Goal: Task Accomplishment & Management: Complete application form

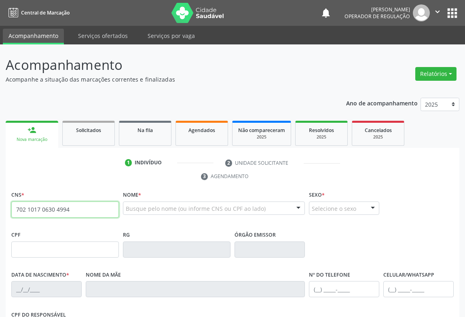
type input "702 1017 0630 4994"
type input "7439609"
type input "[DATE]"
type input "S/N"
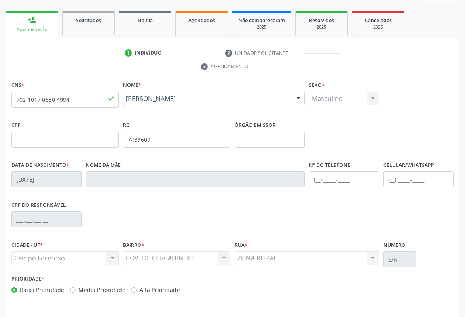
scroll to position [134, 0]
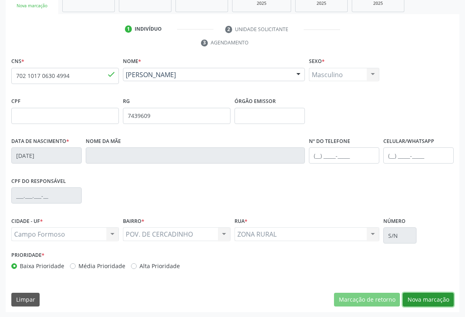
click at [420, 297] on button "Nova marcação" at bounding box center [427, 300] width 51 height 14
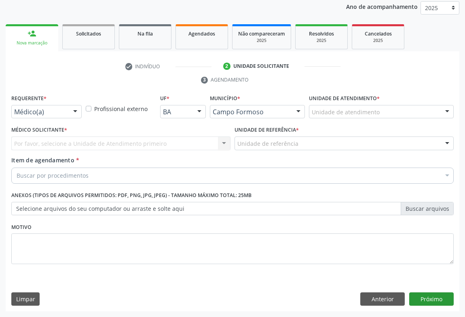
scroll to position [96, 0]
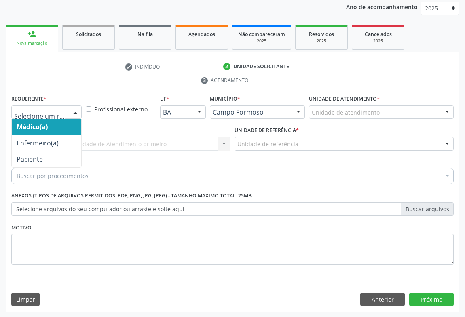
click at [73, 116] on div at bounding box center [75, 113] width 12 height 14
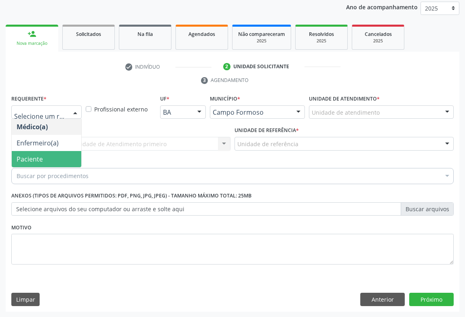
click at [54, 160] on span "Paciente" at bounding box center [47, 159] width 70 height 16
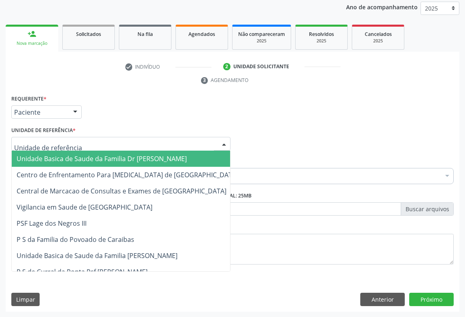
click at [223, 143] on div at bounding box center [224, 144] width 12 height 14
click at [185, 159] on span "Unidade Basica de Saude da Familia Dr [PERSON_NAME]" at bounding box center [127, 159] width 231 height 16
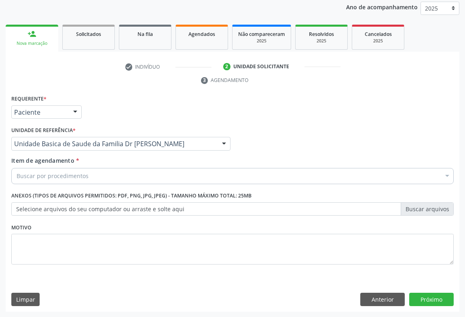
click at [164, 171] on div "Buscar por procedimentos" at bounding box center [232, 176] width 442 height 16
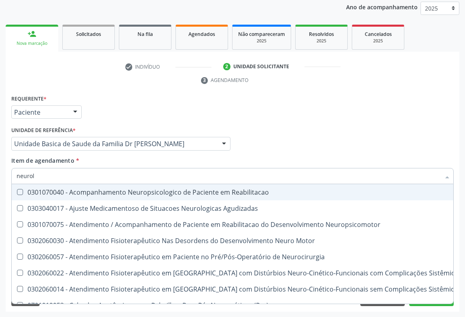
type input "neurolo"
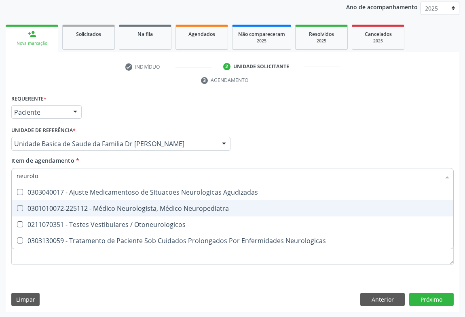
click at [168, 205] on div "0301010072-225112 - Médico Neurologista, Médico Neuropediatra" at bounding box center [233, 208] width 432 height 6
checkbox Neuropediatra "true"
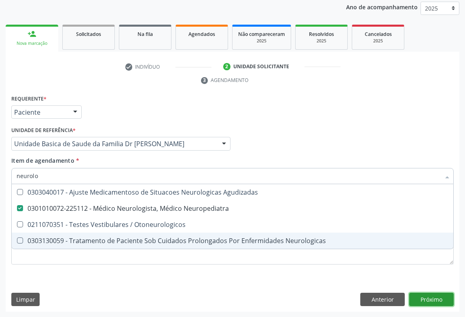
click at [424, 303] on div "Requerente * Paciente Médico(a) Enfermeiro(a) Paciente Nenhum resultado encontr…" at bounding box center [232, 202] width 453 height 219
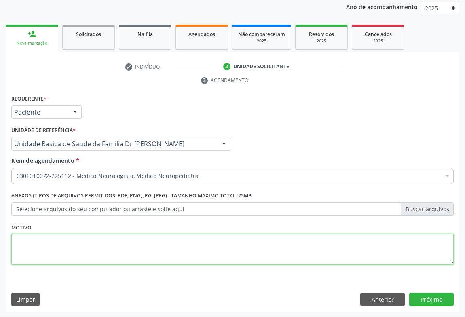
click at [81, 242] on textarea at bounding box center [232, 249] width 442 height 31
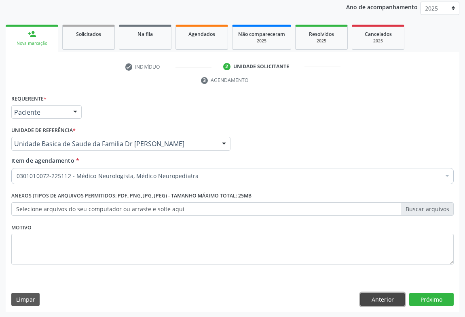
click at [366, 295] on button "Anterior" at bounding box center [382, 300] width 44 height 14
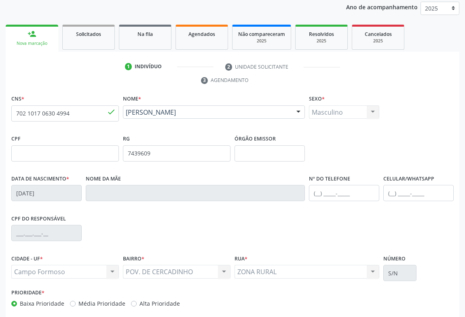
scroll to position [134, 0]
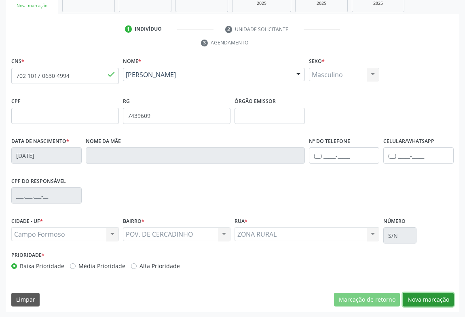
click at [417, 299] on button "Nova marcação" at bounding box center [427, 300] width 51 height 14
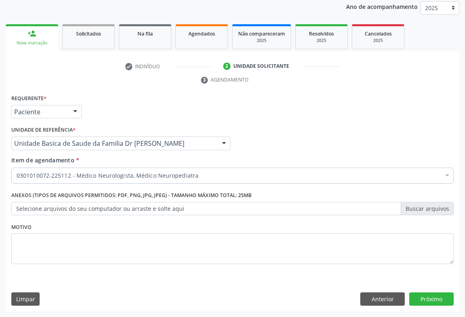
scroll to position [96, 0]
click at [420, 299] on button "Próximo" at bounding box center [431, 300] width 44 height 14
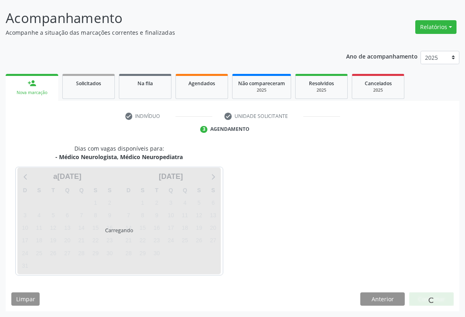
scroll to position [46, 0]
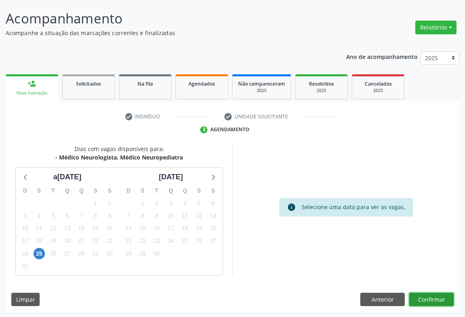
click at [420, 299] on button "Confirmar" at bounding box center [431, 300] width 44 height 14
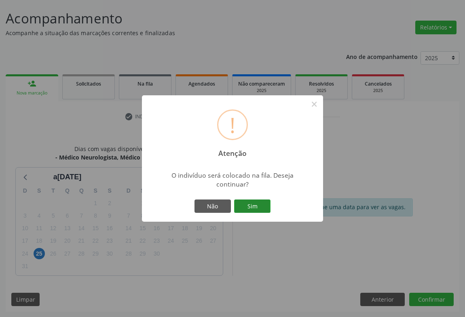
click at [238, 206] on button "Sim" at bounding box center [252, 207] width 36 height 14
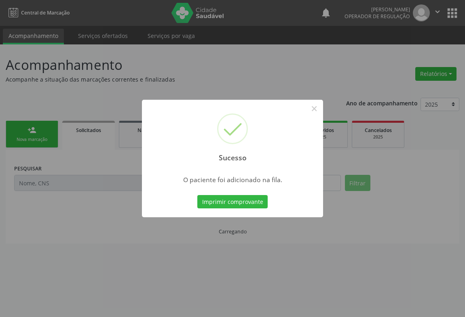
scroll to position [0, 0]
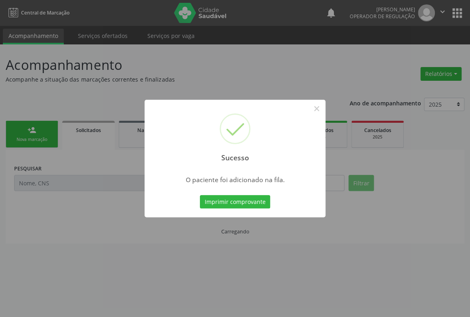
click at [238, 206] on button "Imprimir comprovante" at bounding box center [235, 202] width 70 height 14
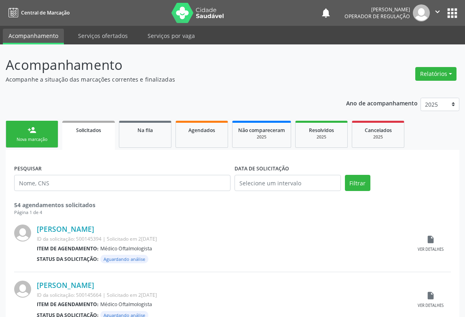
click at [32, 135] on link "person_add Nova marcação" at bounding box center [32, 134] width 53 height 27
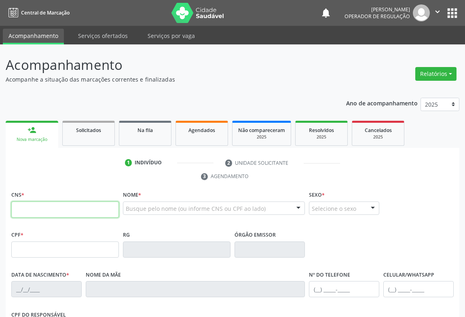
click at [25, 216] on input "text" at bounding box center [64, 210] width 107 height 16
type input "704 3035 3912 4491"
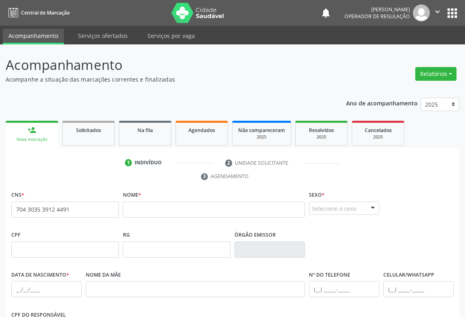
click at [110, 210] on span "none" at bounding box center [98, 208] width 36 height 9
click at [139, 213] on input "text" at bounding box center [214, 210] width 182 height 16
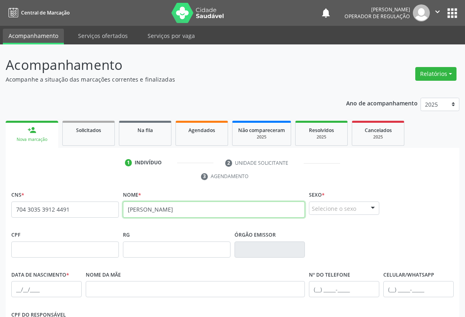
type input "FÁBIA SANTOS DE SOUSA"
click at [373, 206] on div at bounding box center [373, 209] width 12 height 14
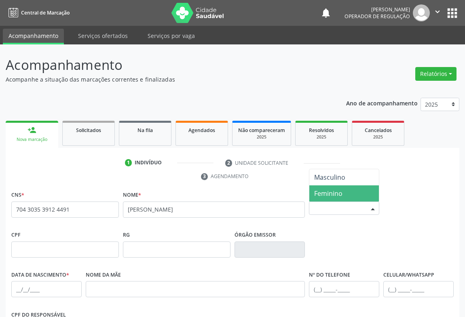
click at [324, 194] on span "Feminino" at bounding box center [328, 193] width 28 height 9
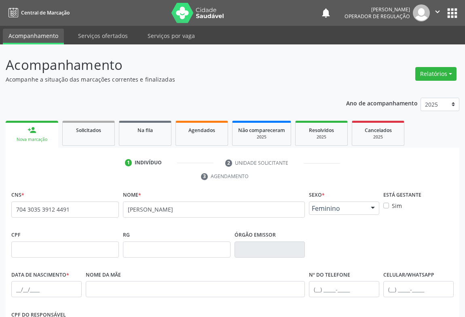
scroll to position [110, 0]
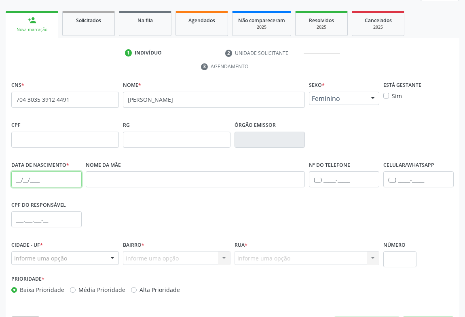
click at [17, 181] on input "text" at bounding box center [46, 179] width 70 height 16
type input "04/12/1991"
click at [315, 178] on input "text" at bounding box center [344, 179] width 70 height 16
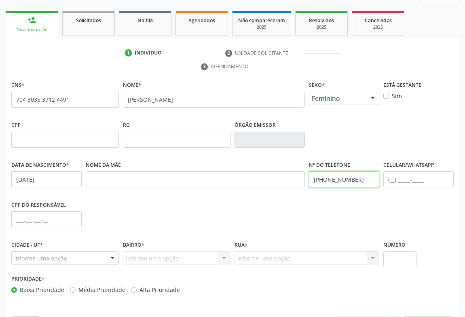
scroll to position [134, 0]
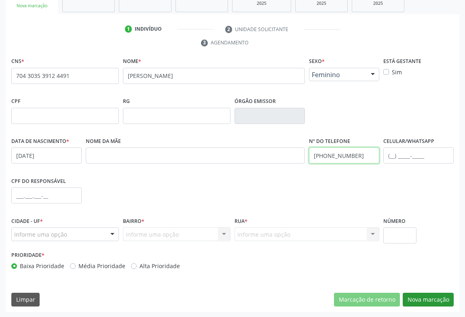
type input "(74) 98145-2862"
click at [416, 293] on button "Nova marcação" at bounding box center [427, 300] width 51 height 14
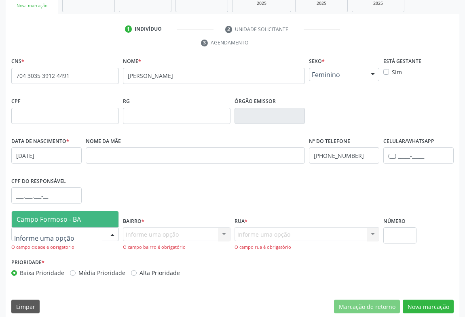
click at [112, 232] on div at bounding box center [112, 235] width 12 height 14
click at [101, 217] on span "Campo Formoso - BA" at bounding box center [65, 219] width 107 height 16
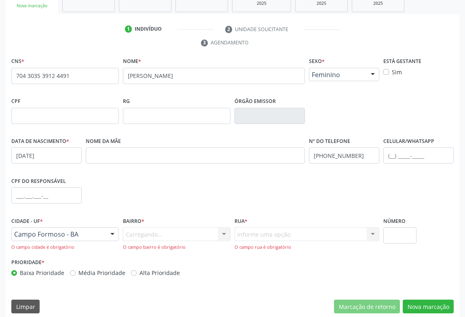
click at [226, 231] on div "Carregando... Nenhum resultado encontrado para: " " Nenhuma opção encontrada. D…" at bounding box center [176, 239] width 107 height 23
click at [222, 233] on div at bounding box center [224, 235] width 12 height 14
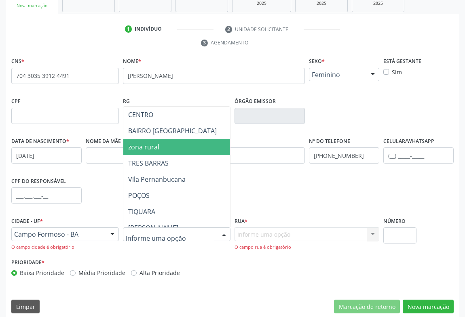
click at [170, 142] on span "zona rural" at bounding box center [210, 147] width 175 height 16
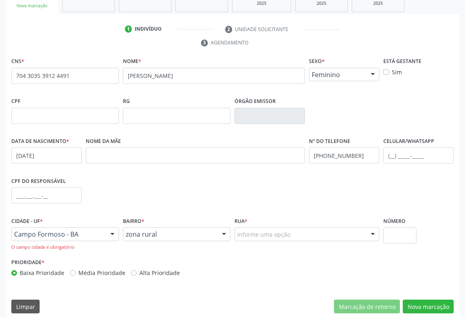
click at [375, 236] on div at bounding box center [373, 235] width 12 height 14
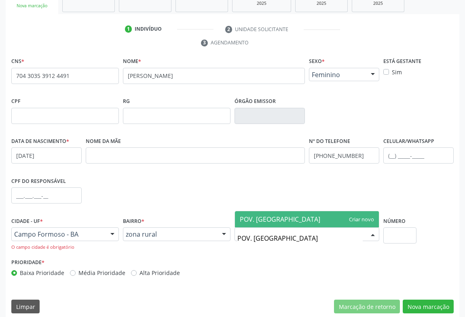
click at [260, 239] on input "POV. SAUINHO" at bounding box center [299, 238] width 125 height 16
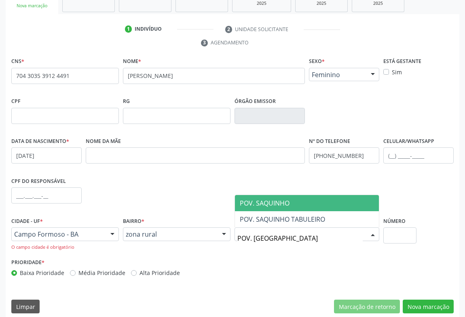
type input "POV. SAQUINHO"
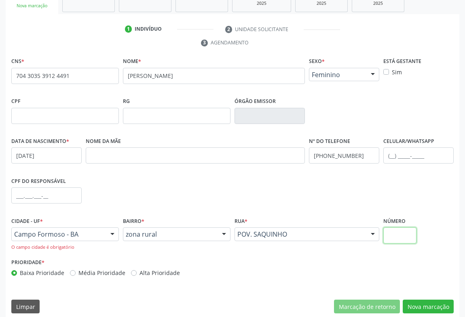
click at [399, 240] on input "text" at bounding box center [399, 236] width 33 height 16
type input "S/N"
click at [412, 305] on button "Nova marcação" at bounding box center [427, 307] width 51 height 14
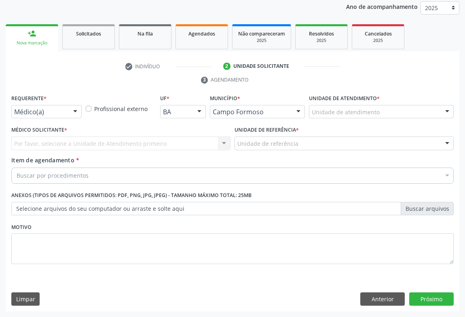
scroll to position [96, 0]
click at [72, 112] on div at bounding box center [75, 113] width 12 height 14
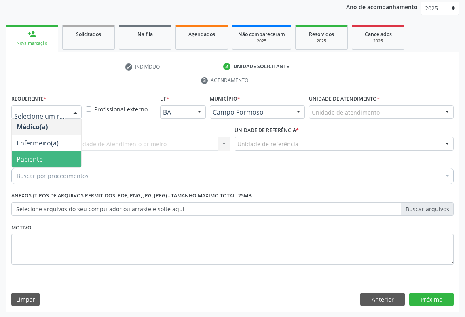
click at [36, 161] on span "Paciente" at bounding box center [30, 159] width 26 height 9
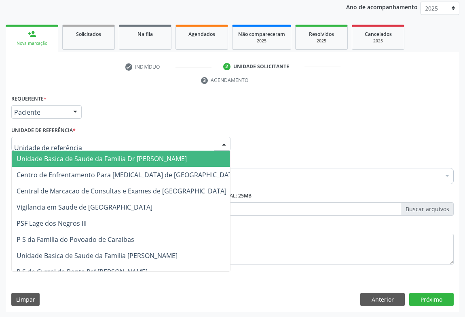
click at [222, 142] on div at bounding box center [224, 144] width 12 height 14
click at [134, 154] on span "Unidade Basica de Saude da Familia Dr [PERSON_NAME]" at bounding box center [102, 158] width 170 height 9
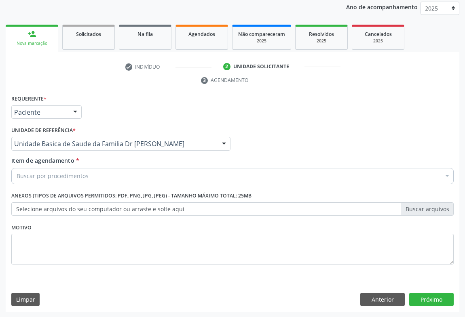
click at [107, 175] on div "Buscar por procedimentos" at bounding box center [232, 176] width 442 height 16
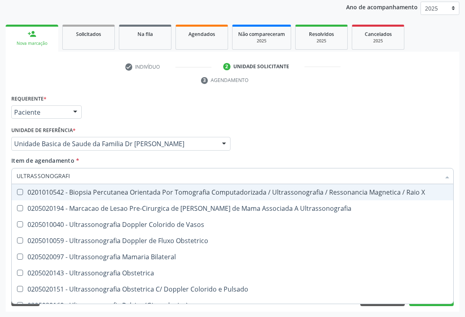
type input "ULTRASSONOGRAFIA"
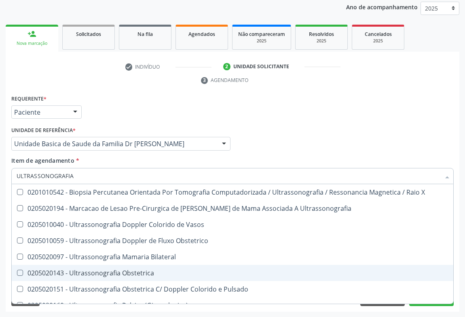
click at [120, 266] on span "0205020143 - Ultrassonografia Obstetrica" at bounding box center [232, 273] width 441 height 16
checkbox Obstetrica "true"
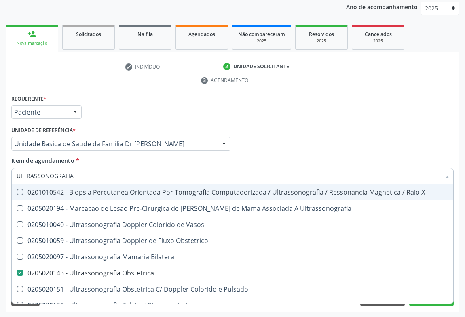
click at [333, 153] on div "Médico Solicitante Por favor, selecione a Unidade de Atendimento primeiro Nenhu…" at bounding box center [232, 140] width 446 height 32
checkbox Ultrassonografia "true"
checkbox Obstetrica "false"
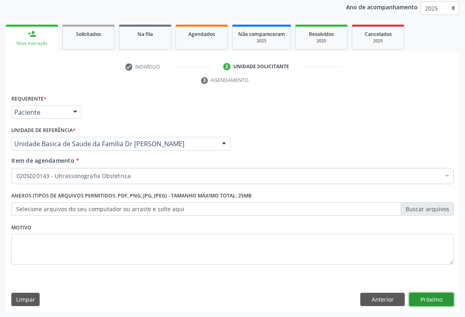
click at [418, 296] on button "Próximo" at bounding box center [431, 300] width 44 height 14
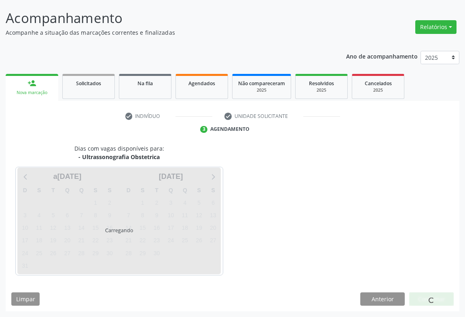
scroll to position [46, 0]
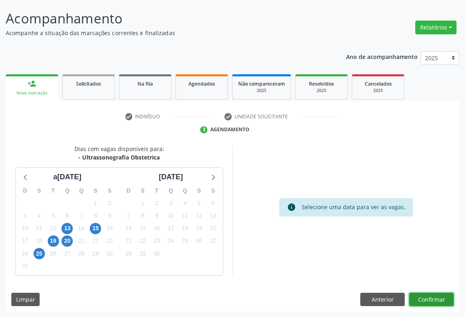
click at [420, 299] on button "Confirmar" at bounding box center [431, 300] width 44 height 14
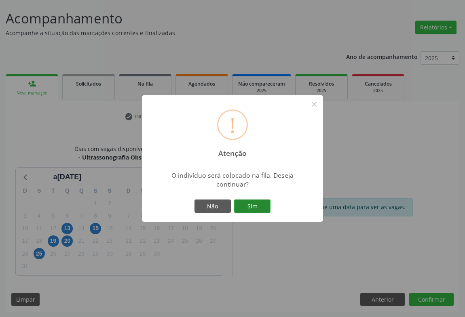
click at [241, 210] on button "Sim" at bounding box center [252, 207] width 36 height 14
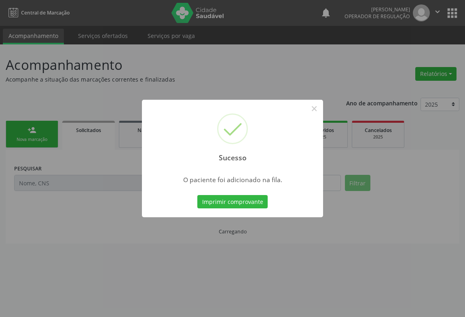
scroll to position [0, 0]
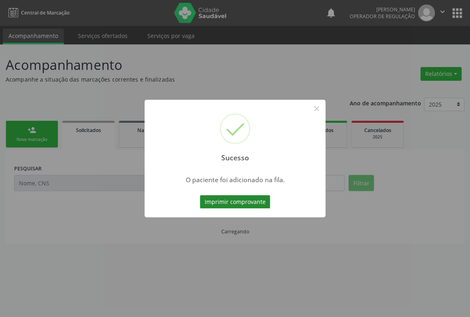
click at [238, 199] on button "Imprimir comprovante" at bounding box center [235, 202] width 70 height 14
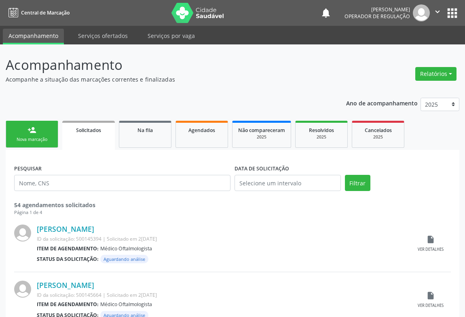
click at [31, 136] on link "person_add Nova marcação" at bounding box center [32, 134] width 53 height 27
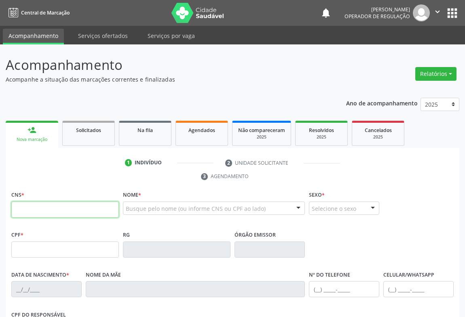
click at [35, 209] on input "text" at bounding box center [64, 210] width 107 height 16
paste input "704 3035 3912 4491"
type input "704 3035 3912 4491"
type input "04/12/1991"
type input "(74) 98145-2862"
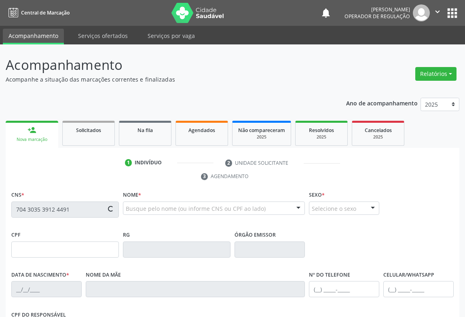
type input "S/N"
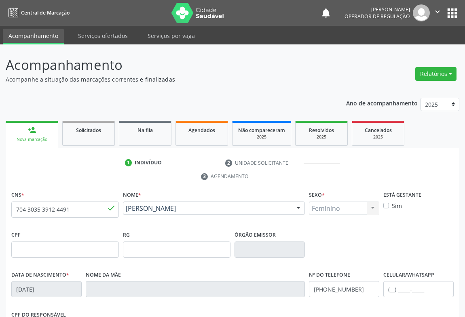
scroll to position [134, 0]
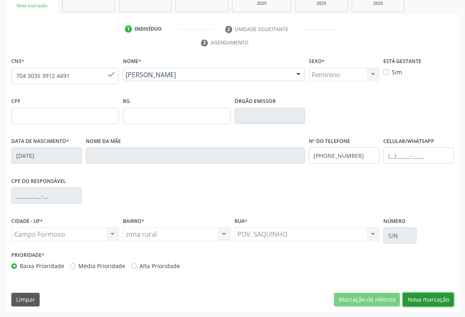
click at [409, 297] on button "Nova marcação" at bounding box center [427, 300] width 51 height 14
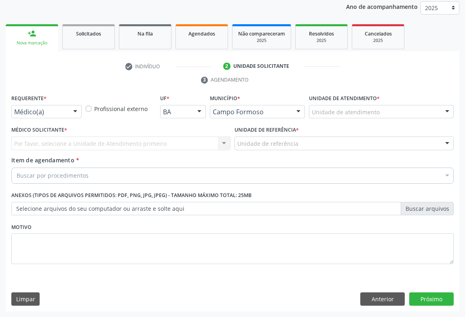
scroll to position [96, 0]
click at [76, 111] on div at bounding box center [75, 113] width 12 height 14
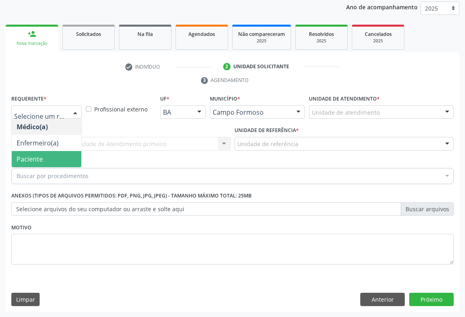
click at [60, 156] on span "Paciente" at bounding box center [47, 159] width 70 height 16
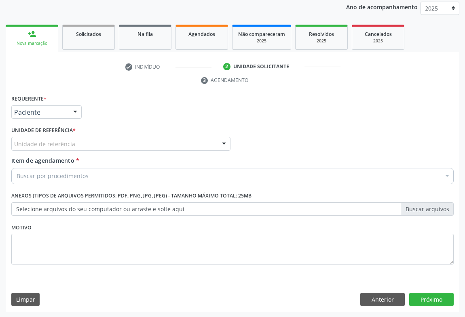
drag, startPoint x: 223, startPoint y: 142, endPoint x: 190, endPoint y: 156, distance: 36.1
click at [222, 142] on div at bounding box center [224, 144] width 12 height 14
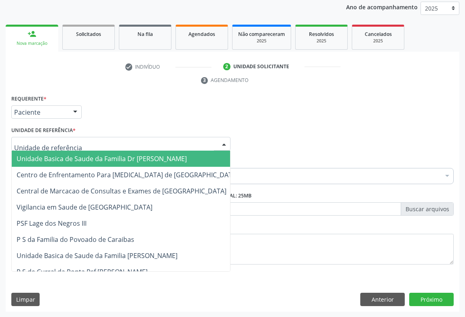
click at [179, 158] on span "Unidade Basica de Saude da Familia Dr [PERSON_NAME]" at bounding box center [127, 159] width 231 height 16
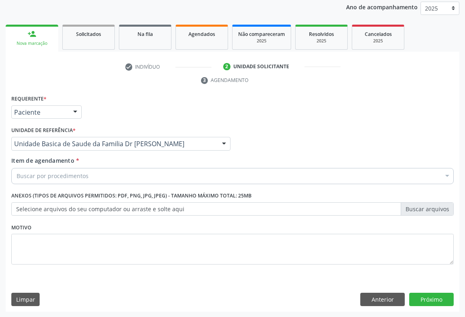
click at [135, 179] on div "Buscar por procedimentos" at bounding box center [232, 176] width 442 height 16
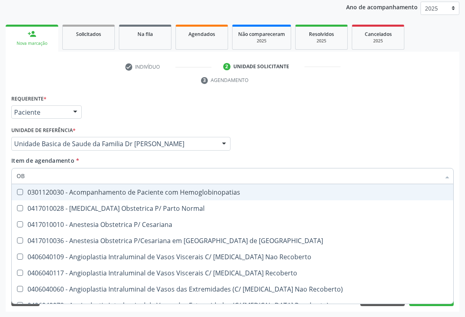
type input "O"
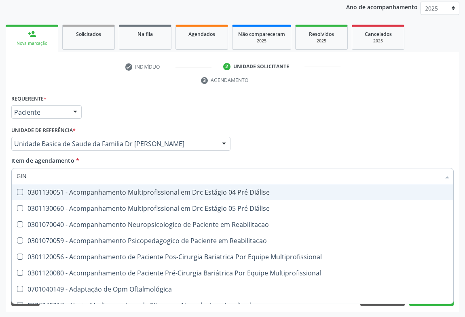
type input "GINE"
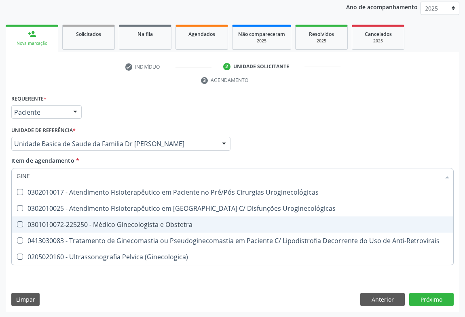
click at [133, 225] on div "0301010072-225250 - Médico Ginecologista e Obstetra" at bounding box center [233, 224] width 432 height 6
checkbox Obstetra "true"
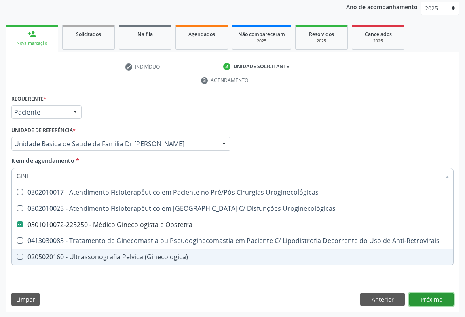
click at [421, 303] on div "Requerente * Paciente Médico(a) Enfermeiro(a) Paciente Nenhum resultado encontr…" at bounding box center [232, 202] width 453 height 219
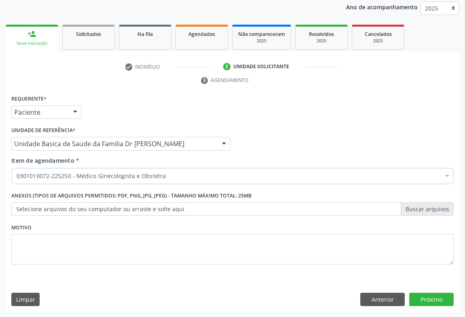
click at [428, 306] on div "Requerente * Paciente Médico(a) Enfermeiro(a) Paciente Nenhum resultado encontr…" at bounding box center [232, 202] width 453 height 219
click at [426, 299] on button "Próximo" at bounding box center [431, 300] width 44 height 14
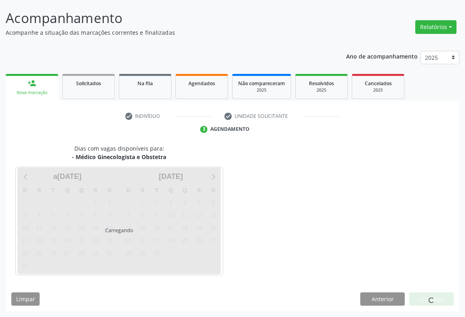
scroll to position [46, 0]
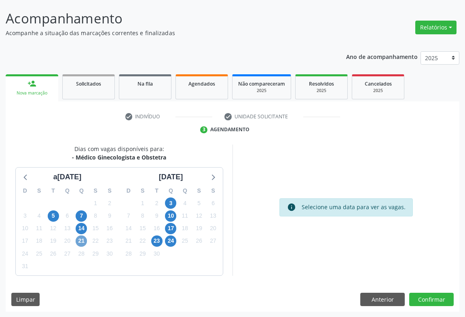
click at [81, 242] on span "21" at bounding box center [81, 241] width 11 height 11
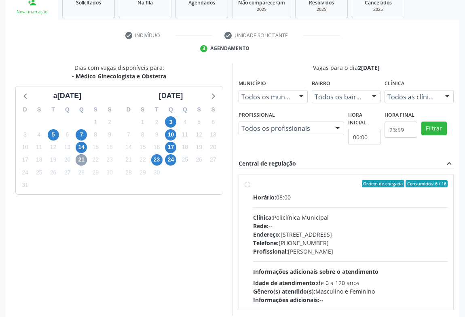
scroll to position [133, 0]
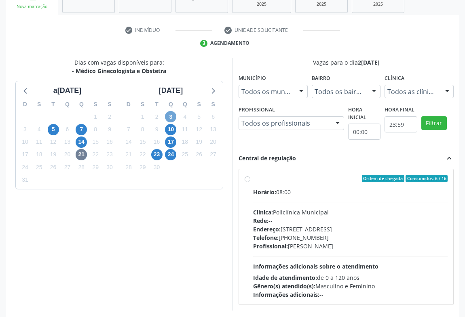
click at [166, 116] on span "3" at bounding box center [170, 116] width 11 height 11
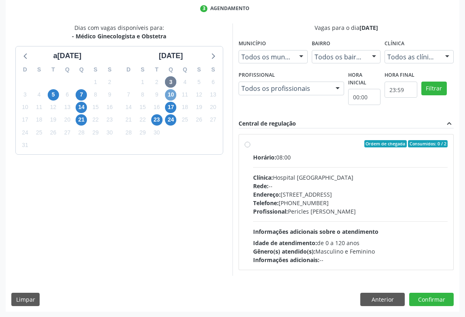
click at [170, 95] on span "10" at bounding box center [170, 94] width 11 height 11
click at [171, 107] on span "17" at bounding box center [170, 107] width 11 height 11
click at [156, 121] on span "23" at bounding box center [156, 119] width 11 height 11
click at [166, 119] on span "24" at bounding box center [170, 119] width 11 height 11
click at [77, 123] on span "21" at bounding box center [81, 119] width 11 height 11
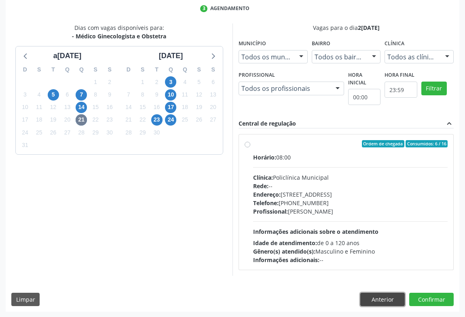
click at [362, 301] on button "Anterior" at bounding box center [382, 300] width 44 height 14
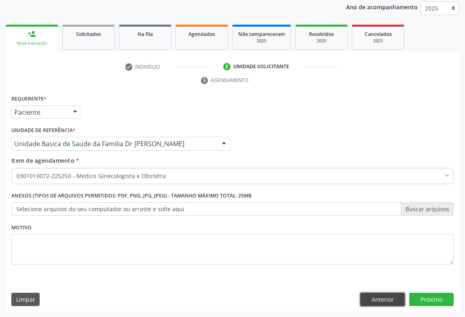
click at [362, 301] on button "Anterior" at bounding box center [382, 300] width 44 height 14
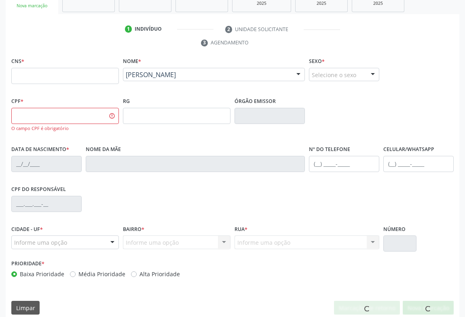
scroll to position [0, 0]
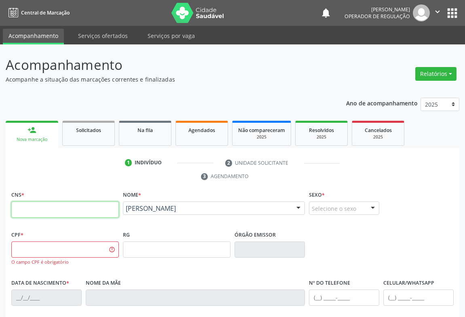
click at [21, 205] on input "text" at bounding box center [64, 210] width 107 height 16
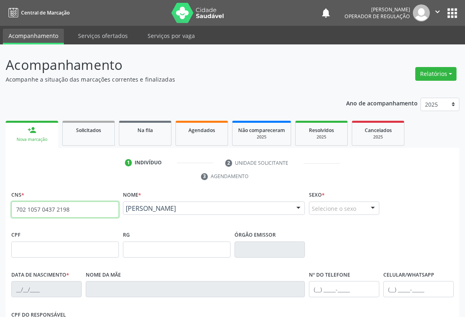
type input "702 1057 0437 2198"
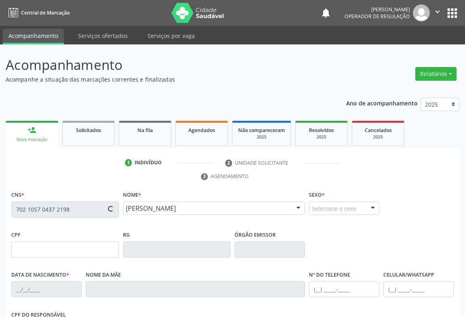
type input "0584626355"
type input "[DATE]"
type input "[PHONE_NUMBER]"
type input "607.044.205-97"
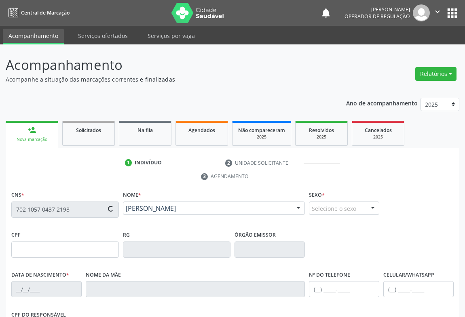
type input "S/N"
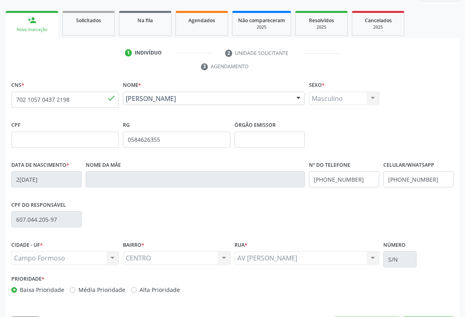
scroll to position [134, 0]
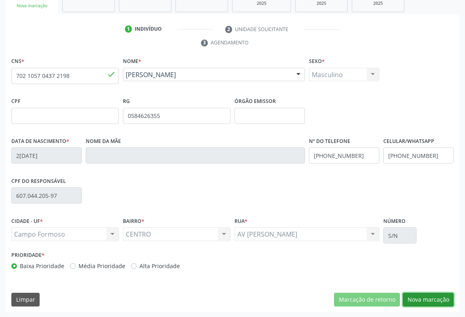
click at [409, 294] on button "Nova marcação" at bounding box center [427, 300] width 51 height 14
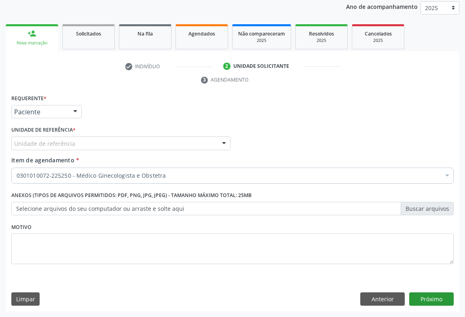
scroll to position [96, 0]
click at [69, 111] on div at bounding box center [75, 113] width 12 height 14
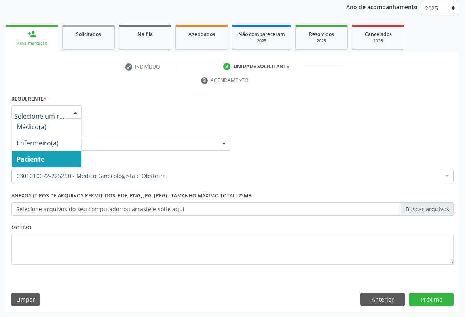
click at [34, 162] on span "Paciente" at bounding box center [31, 159] width 28 height 9
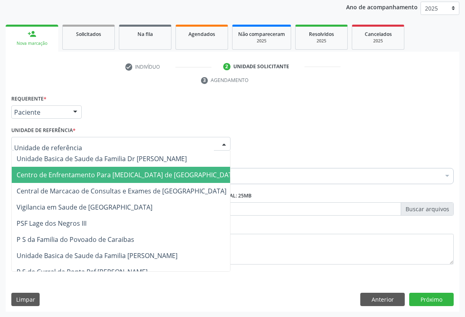
click at [224, 142] on div at bounding box center [224, 144] width 12 height 14
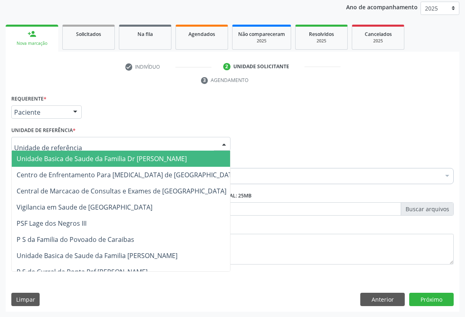
click at [166, 154] on span "Unidade Basica de Saude da Familia Dr [PERSON_NAME]" at bounding box center [102, 158] width 170 height 9
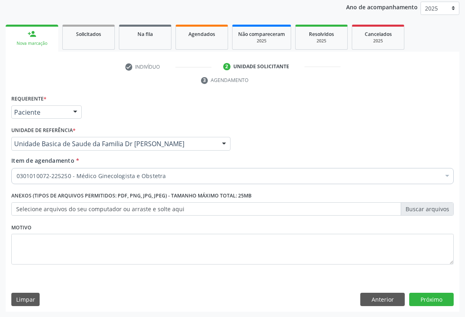
click at [139, 168] on div "0301010072-225250 - Médico Ginecologista e Obstetra" at bounding box center [232, 176] width 442 height 16
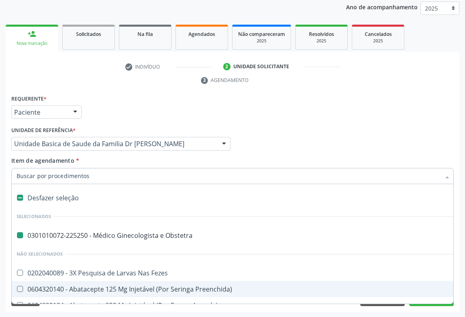
type input "H"
checkbox Obstetra "false"
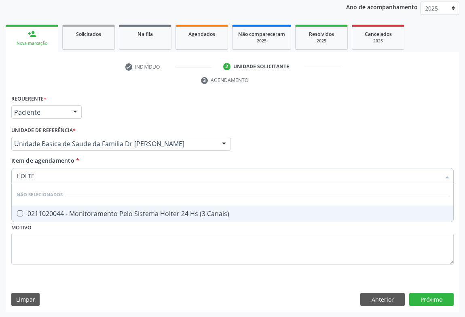
type input "HOLTER"
click at [109, 211] on div "0211020044 - Monitoramento Pelo Sistema Holter 24 Hs (3 Canais)" at bounding box center [233, 214] width 432 height 6
checkbox Canais\) "true"
click at [421, 296] on div "Requerente * Paciente Médico(a) Enfermeiro(a) Paciente Nenhum resultado encontr…" at bounding box center [232, 202] width 453 height 219
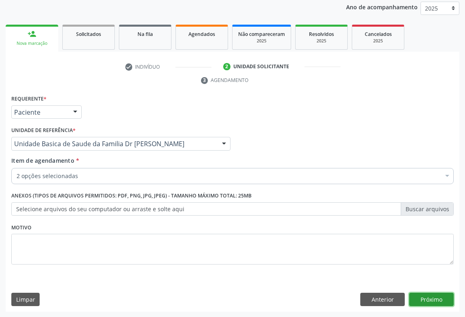
click at [419, 302] on button "Próximo" at bounding box center [431, 300] width 44 height 14
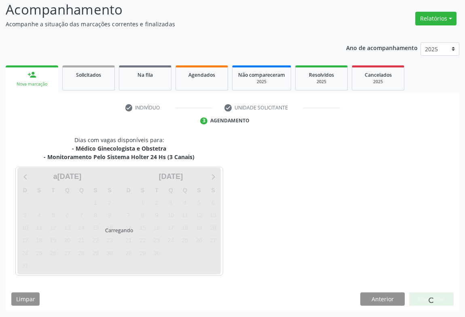
scroll to position [79, 0]
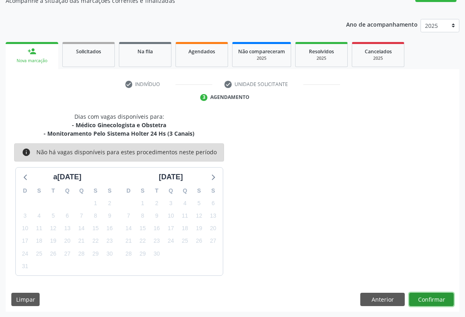
click at [413, 298] on button "Confirmar" at bounding box center [431, 300] width 44 height 14
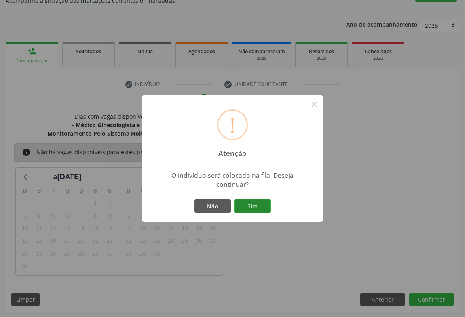
click at [240, 202] on button "Sim" at bounding box center [252, 207] width 36 height 14
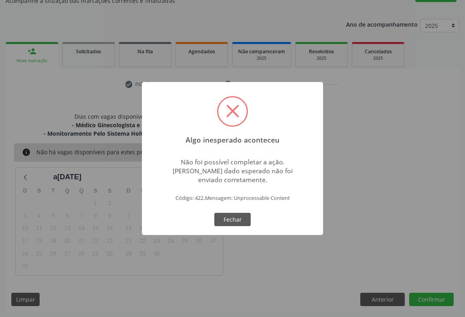
click at [232, 120] on span at bounding box center [232, 111] width 28 height 28
click at [231, 109] on span at bounding box center [232, 111] width 13 height 13
click at [226, 218] on button "Fechar" at bounding box center [232, 220] width 36 height 14
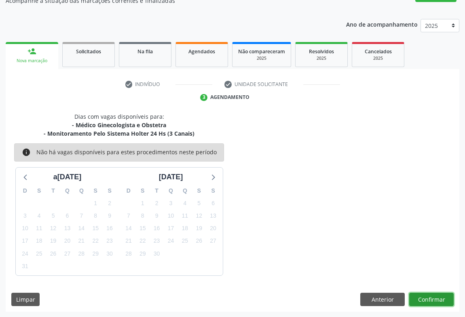
click at [412, 297] on button "Confirmar" at bounding box center [431, 300] width 44 height 14
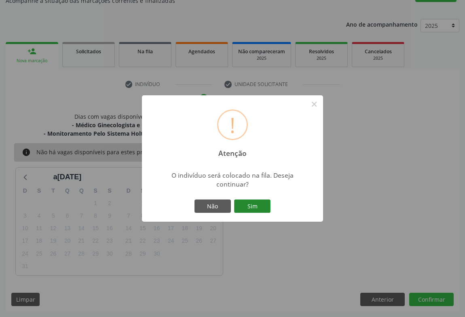
click at [249, 206] on button "Sim" at bounding box center [252, 207] width 36 height 14
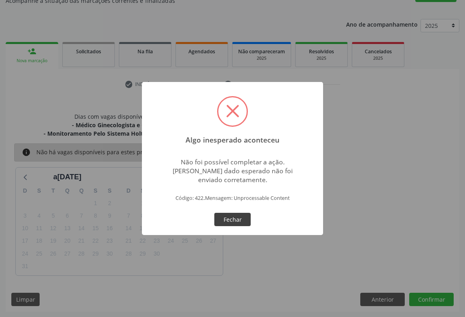
click at [224, 221] on button "Fechar" at bounding box center [232, 220] width 36 height 14
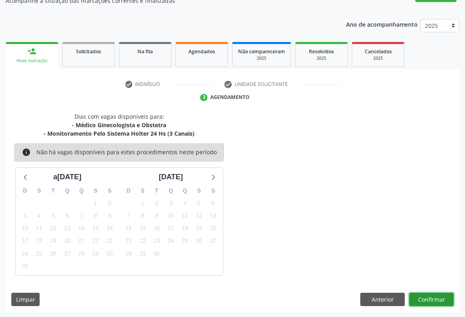
click at [415, 299] on button "Confirmar" at bounding box center [431, 300] width 44 height 14
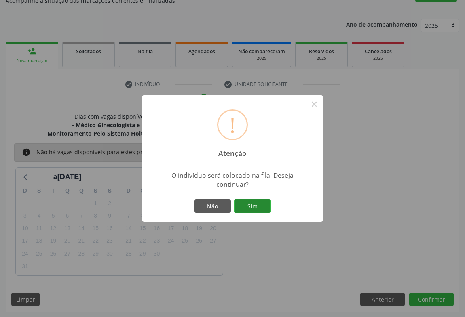
click at [262, 209] on button "Sim" at bounding box center [252, 207] width 36 height 14
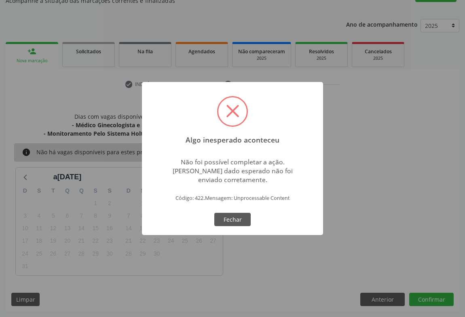
click at [388, 298] on div "Algo inesperado aconteceu × Não foi possível completar a ação. Algum dado esper…" at bounding box center [232, 158] width 465 height 317
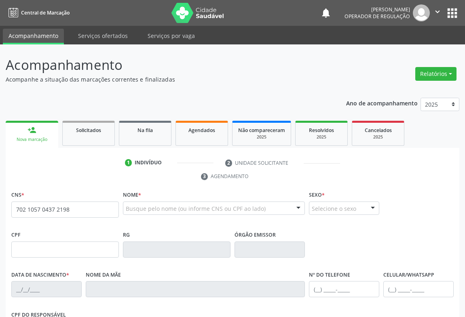
type input "702 1057 0437 2198"
type input "0584626355"
type input "[DATE]"
type input "[PHONE_NUMBER]"
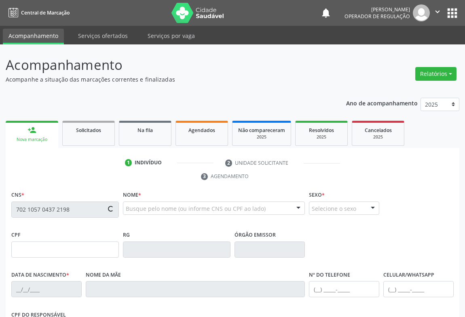
type input "607.044.205-97"
type input "S/N"
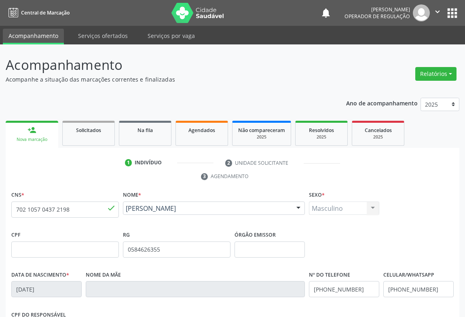
scroll to position [134, 0]
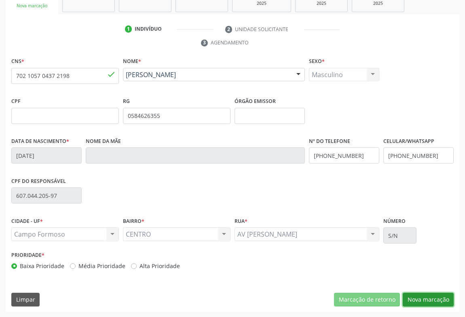
click at [412, 296] on button "Nova marcação" at bounding box center [427, 300] width 51 height 14
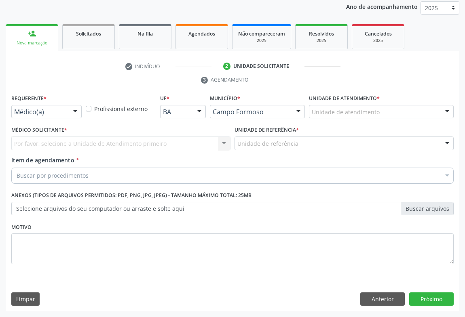
scroll to position [96, 0]
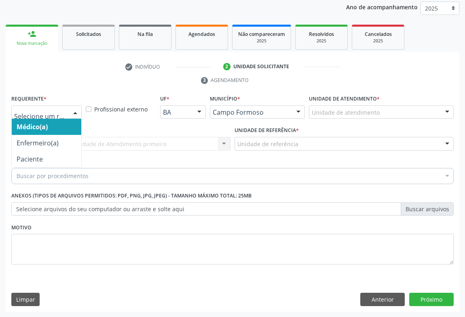
click at [73, 113] on div at bounding box center [75, 113] width 12 height 14
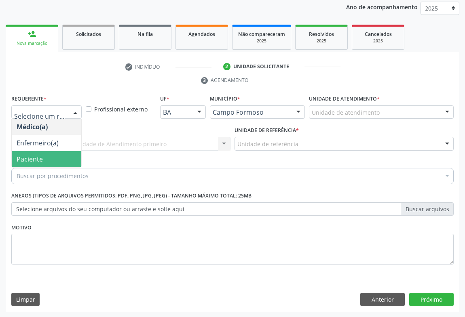
click at [41, 155] on span "Paciente" at bounding box center [30, 159] width 26 height 9
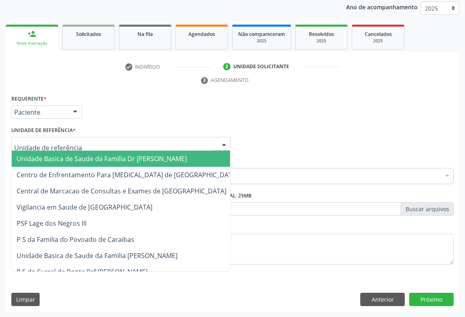
click at [228, 144] on div at bounding box center [224, 144] width 12 height 14
click at [175, 158] on span "Unidade Basica de Saude da Familia Dr [PERSON_NAME]" at bounding box center [127, 159] width 231 height 16
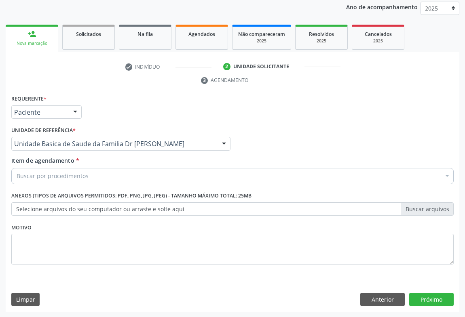
click at [101, 179] on div "Buscar por procedimentos" at bounding box center [232, 176] width 442 height 16
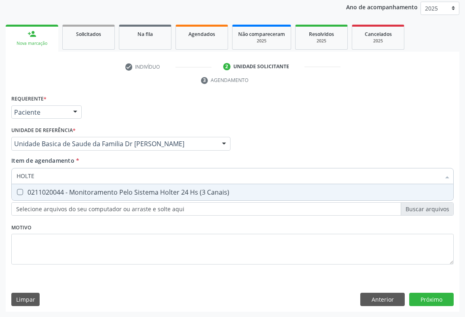
type input "HOLTER"
click at [18, 194] on Canais\) at bounding box center [20, 192] width 6 height 6
click at [17, 194] on Canais\) "checkbox" at bounding box center [14, 192] width 5 height 5
checkbox Canais\) "true"
click at [435, 299] on div "Requerente * Paciente Médico(a) Enfermeiro(a) Paciente Nenhum resultado encontr…" at bounding box center [232, 202] width 453 height 219
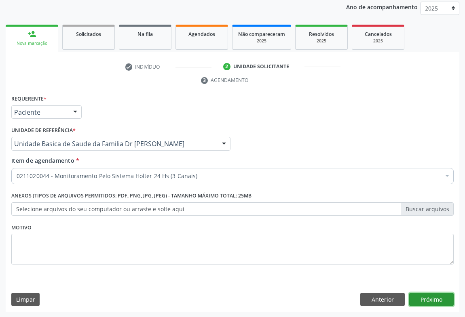
click at [433, 299] on button "Próximo" at bounding box center [431, 300] width 44 height 14
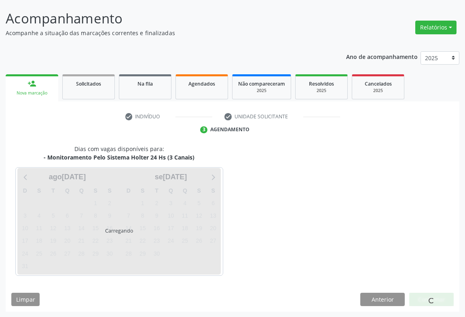
scroll to position [70, 0]
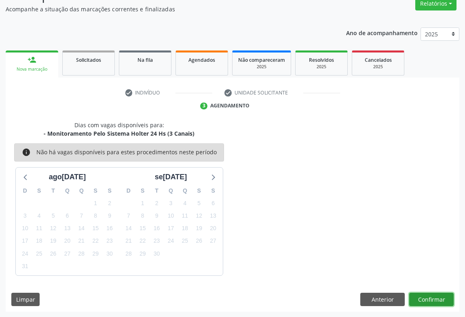
click at [428, 295] on button "Confirmar" at bounding box center [431, 300] width 44 height 14
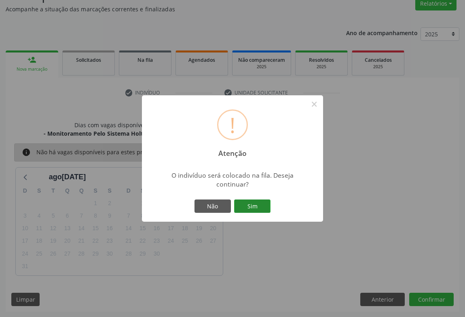
click at [244, 205] on button "Sim" at bounding box center [252, 207] width 36 height 14
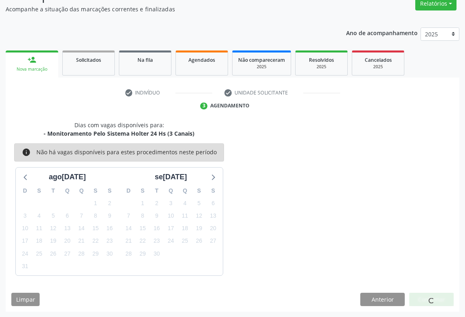
scroll to position [0, 0]
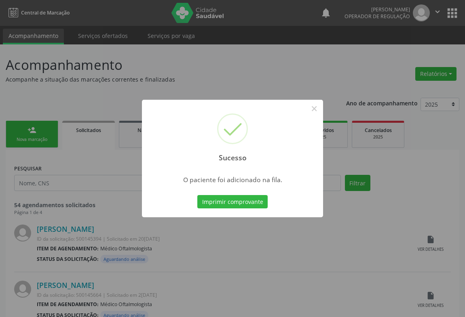
click at [244, 205] on button "Imprimir comprovante" at bounding box center [232, 202] width 70 height 14
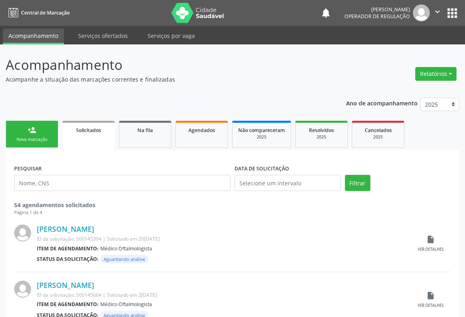
click at [16, 136] on link "person_add Nova marcação" at bounding box center [32, 134] width 53 height 27
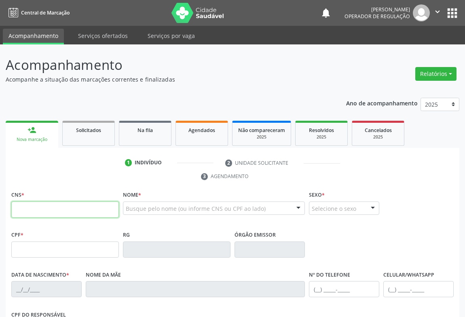
click at [16, 211] on input "text" at bounding box center [64, 210] width 107 height 16
type input "700 5065 7509 1059"
type input "3078495841"
type input "23[DATE]"
type input "[PHONE_NUMBER]"
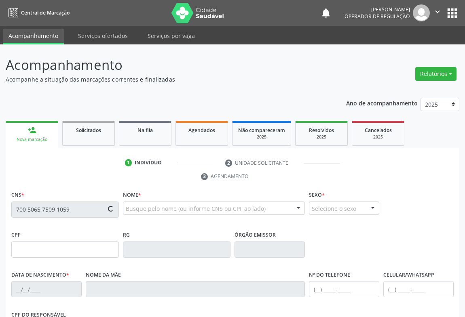
type input "S/N"
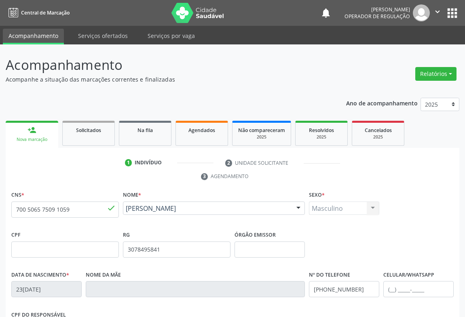
scroll to position [134, 0]
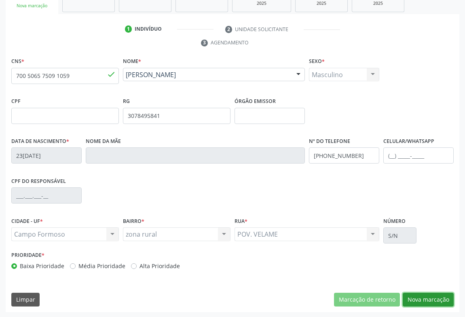
click at [411, 293] on button "Nova marcação" at bounding box center [427, 300] width 51 height 14
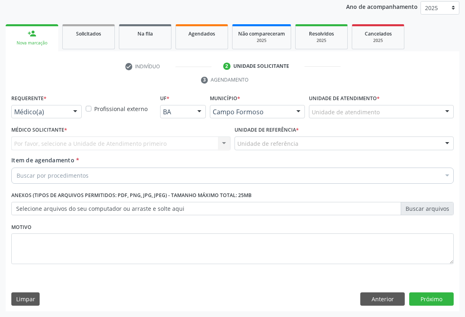
scroll to position [96, 0]
click at [74, 114] on div at bounding box center [75, 113] width 12 height 14
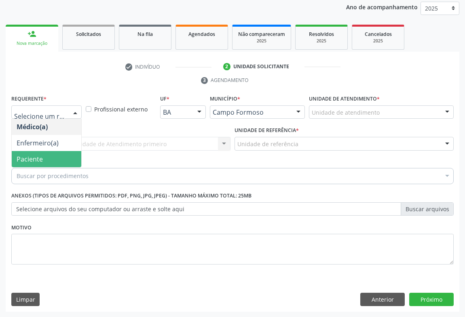
click at [42, 158] on span "Paciente" at bounding box center [30, 159] width 26 height 9
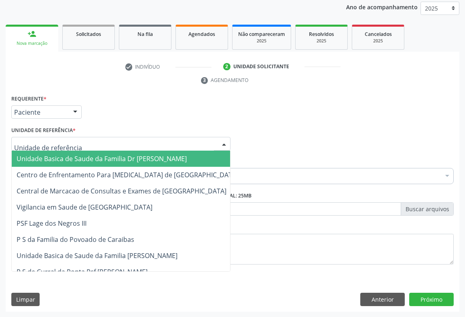
click at [219, 141] on div at bounding box center [224, 144] width 12 height 14
click at [171, 158] on span "Unidade Basica de Saude da Familia Dr [PERSON_NAME]" at bounding box center [102, 158] width 170 height 9
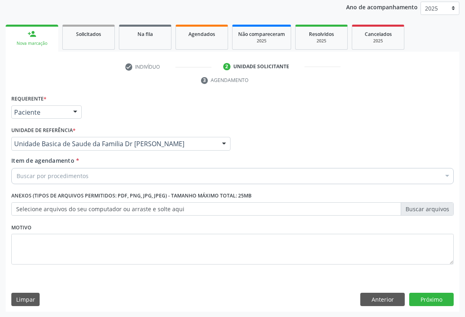
click at [137, 179] on div "Buscar por procedimentos" at bounding box center [232, 176] width 442 height 16
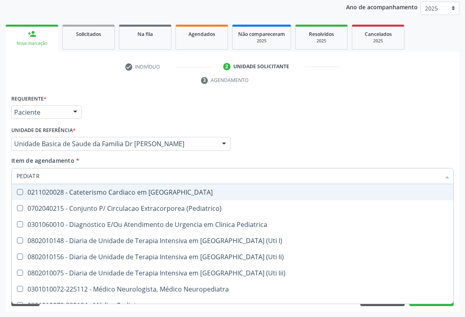
type input "PEDIATRA"
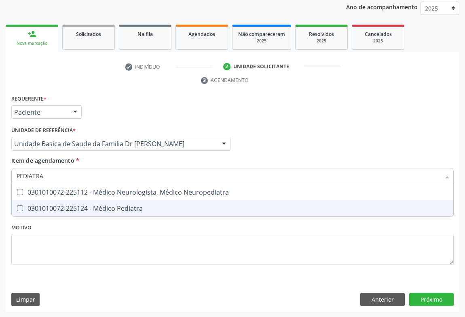
click at [127, 210] on div "0301010072-225124 - Médico Pediatra" at bounding box center [233, 208] width 432 height 6
checkbox Pediatra "true"
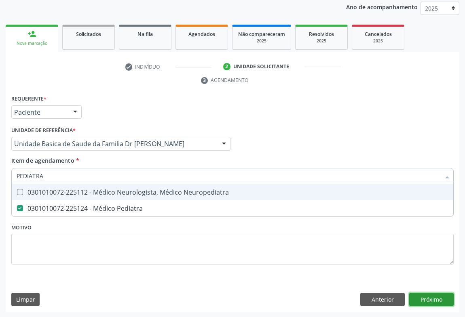
click at [415, 302] on div "Requerente * Paciente Médico(a) Enfermeiro(a) Paciente Nenhum resultado encontr…" at bounding box center [232, 202] width 453 height 219
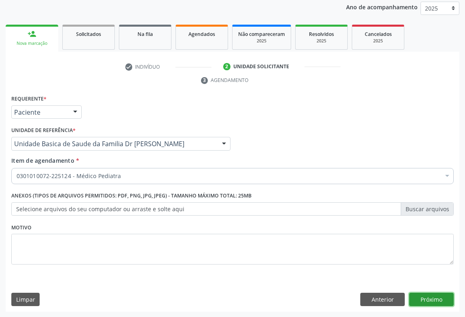
click at [426, 295] on button "Próximo" at bounding box center [431, 300] width 44 height 14
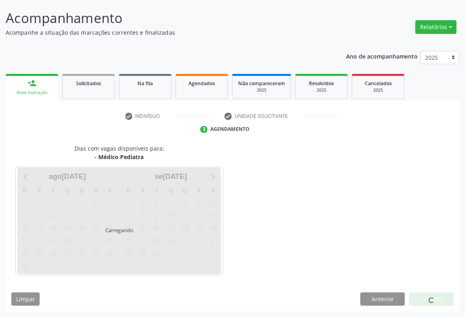
scroll to position [46, 0]
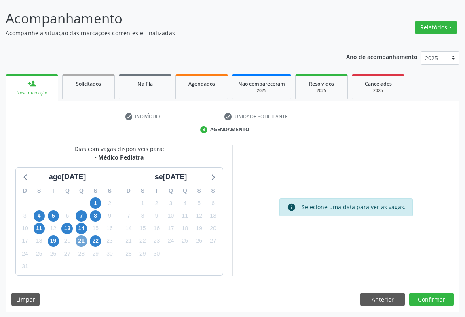
click at [81, 240] on span "21" at bounding box center [81, 241] width 11 height 11
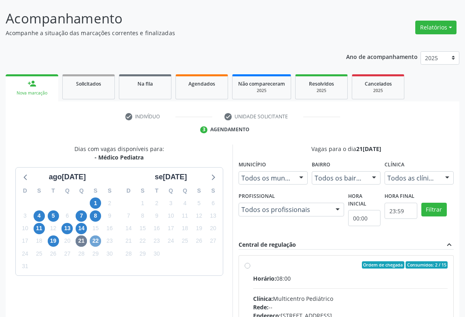
click at [91, 238] on span "22" at bounding box center [95, 241] width 11 height 11
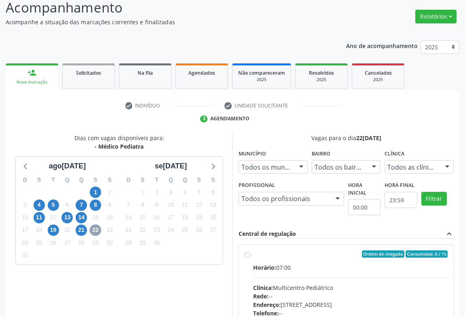
scroll to position [168, 0]
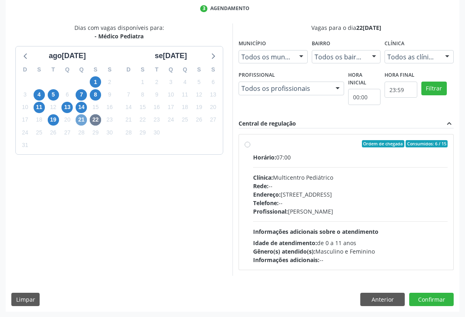
click at [82, 117] on span "21" at bounding box center [81, 119] width 11 height 11
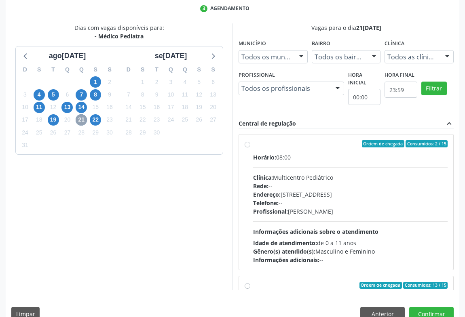
scroll to position [110, 0]
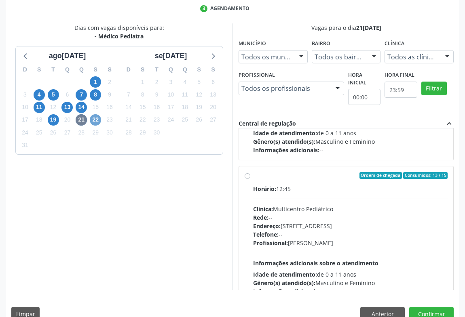
click at [97, 121] on span "22" at bounding box center [95, 119] width 11 height 11
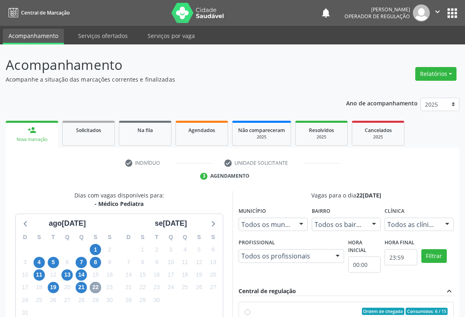
scroll to position [168, 0]
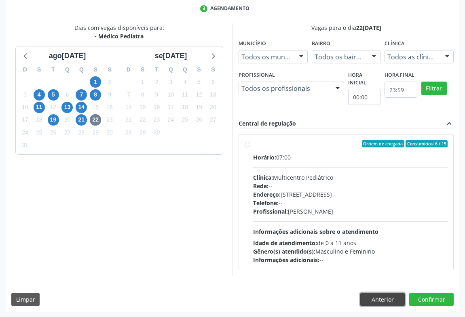
click at [377, 302] on button "Anterior" at bounding box center [382, 300] width 44 height 14
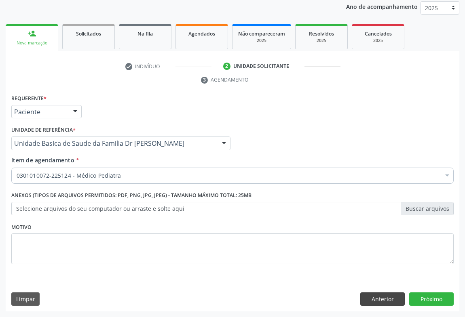
scroll to position [96, 0]
click at [375, 301] on button "Anterior" at bounding box center [382, 300] width 44 height 14
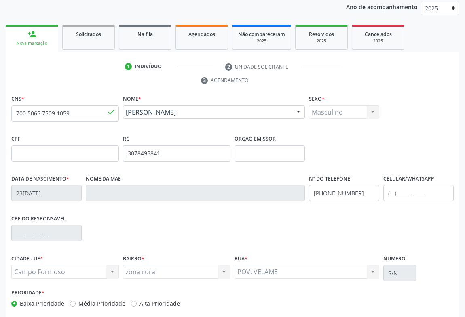
click at [144, 38] on link "Na fila" at bounding box center [145, 37] width 53 height 25
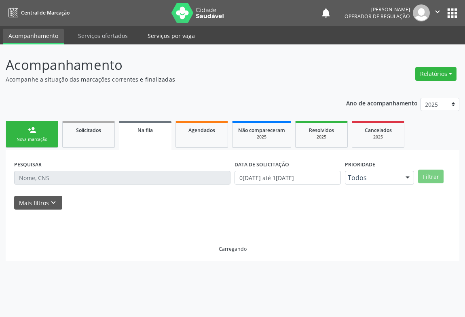
scroll to position [0, 0]
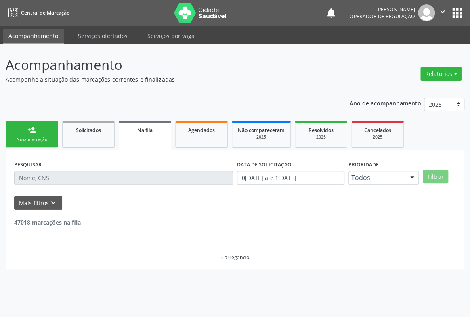
click at [30, 177] on input "text" at bounding box center [123, 178] width 219 height 14
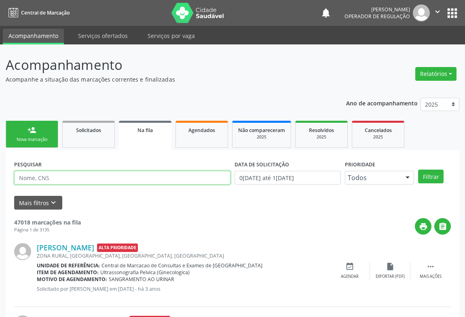
click at [30, 177] on input "text" at bounding box center [122, 178] width 216 height 14
type input "704204764220380"
click at [418, 170] on button "Filtrar" at bounding box center [430, 177] width 25 height 14
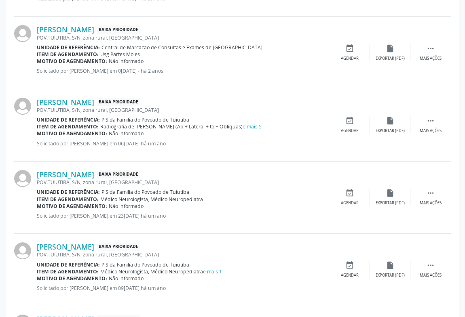
scroll to position [268, 0]
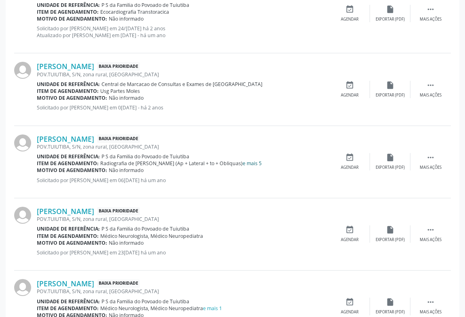
click at [250, 165] on link "e mais 5" at bounding box center [251, 163] width 19 height 7
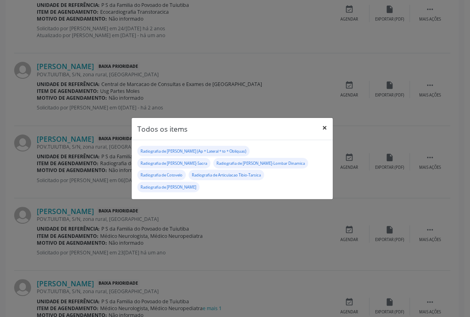
click at [322, 134] on button "×" at bounding box center [325, 128] width 16 height 20
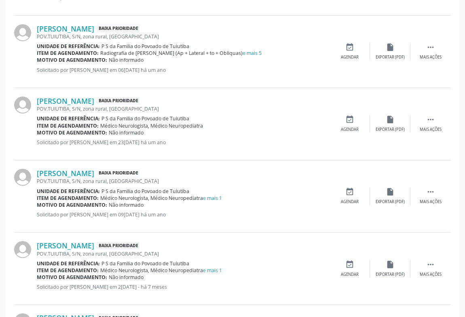
scroll to position [415, 0]
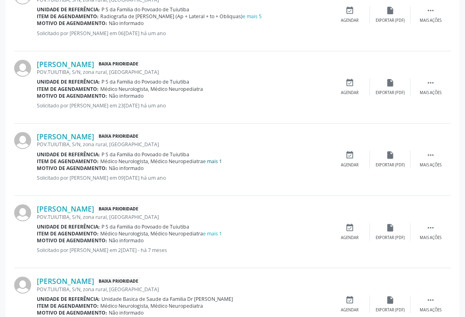
click at [211, 162] on link "e mais 1" at bounding box center [212, 161] width 19 height 7
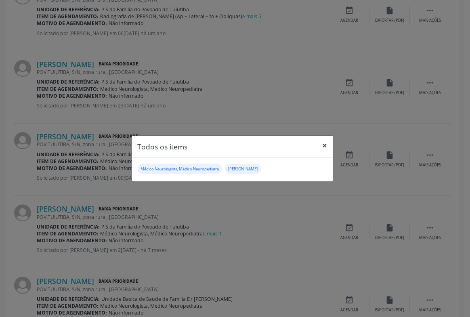
click at [328, 144] on button "×" at bounding box center [325, 146] width 16 height 20
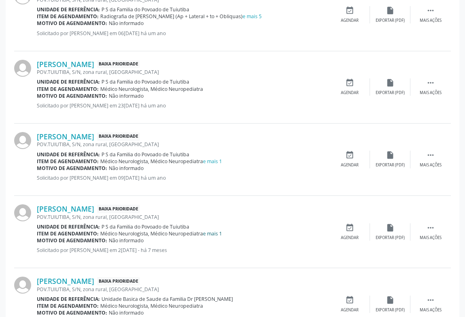
click at [219, 231] on link "e mais 1" at bounding box center [212, 233] width 19 height 7
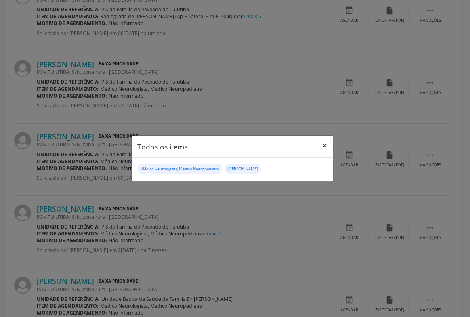
click at [327, 148] on button "×" at bounding box center [325, 146] width 16 height 20
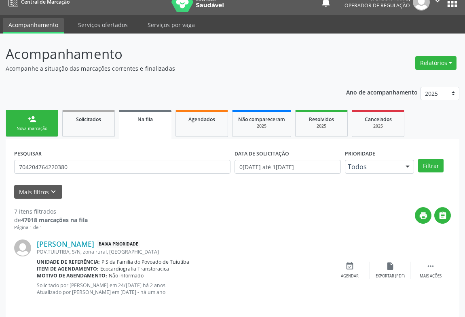
scroll to position [0, 0]
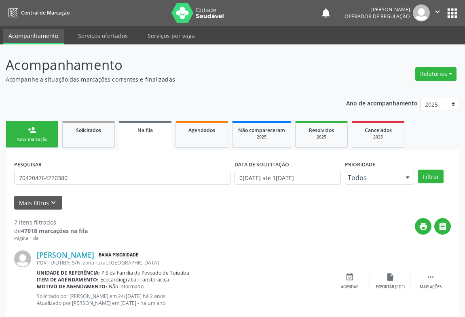
click at [28, 134] on div "person_add" at bounding box center [31, 130] width 9 height 9
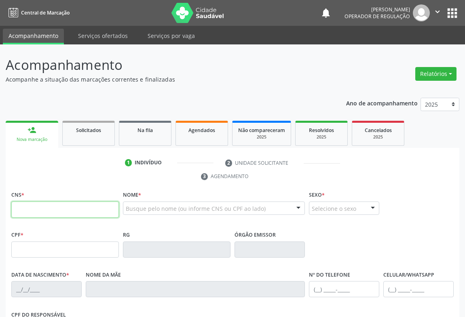
click at [17, 212] on input "text" at bounding box center [64, 210] width 107 height 16
type input "700 1029 4810 9217"
type input "15[DATE]"
type input "[PHONE_NUMBER]"
type input "S/N"
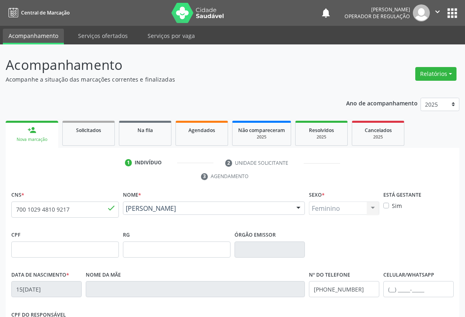
scroll to position [134, 0]
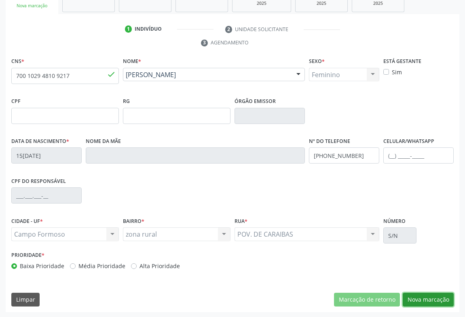
click at [430, 298] on button "Nova marcação" at bounding box center [427, 300] width 51 height 14
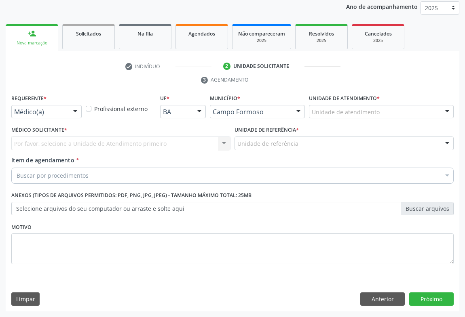
scroll to position [96, 0]
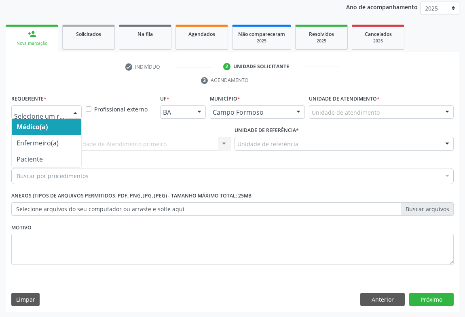
click at [76, 112] on div at bounding box center [75, 113] width 12 height 14
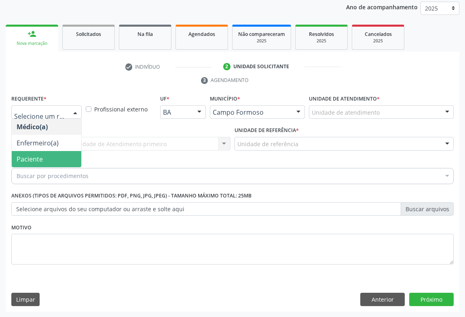
click at [52, 162] on span "Paciente" at bounding box center [47, 159] width 70 height 16
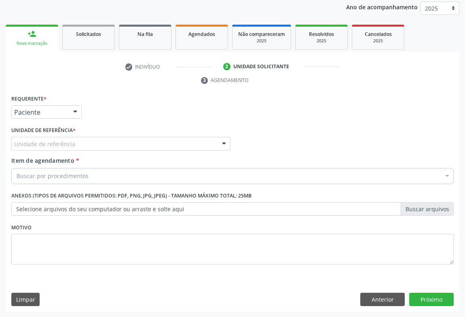
click at [226, 144] on div at bounding box center [224, 144] width 12 height 14
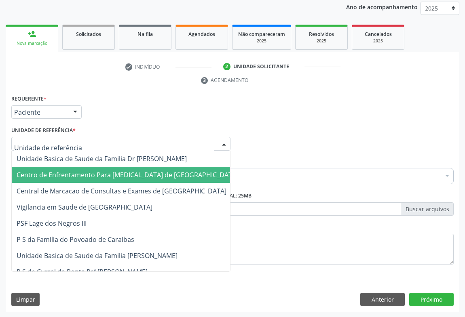
click at [143, 167] on span "Centro de Enfrentamento Para [MEDICAL_DATA] de [GEOGRAPHIC_DATA]" at bounding box center [127, 175] width 231 height 16
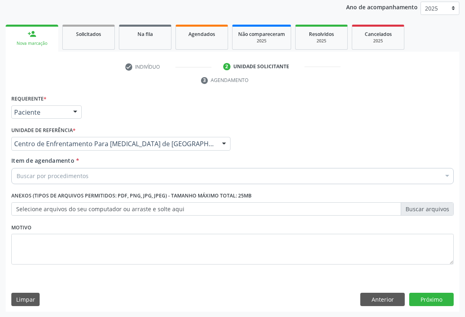
click at [222, 144] on div at bounding box center [224, 144] width 12 height 14
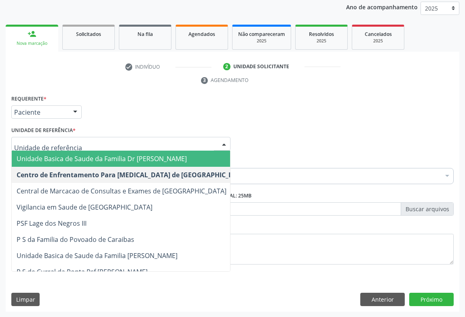
click at [171, 158] on span "Unidade Basica de Saude da Familia Dr [PERSON_NAME]" at bounding box center [102, 158] width 170 height 9
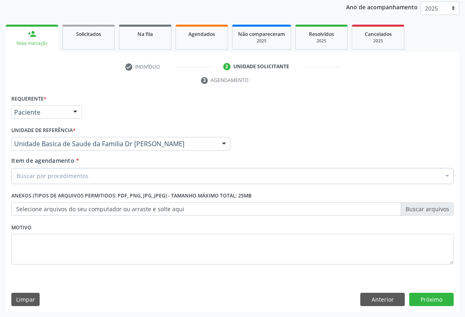
click at [105, 184] on div "Item de agendamento * Buscar por procedimentos Selecionar todos 0202040089 - 3X…" at bounding box center [232, 171] width 446 height 31
click at [103, 177] on div "Buscar por procedimentos" at bounding box center [232, 176] width 442 height 16
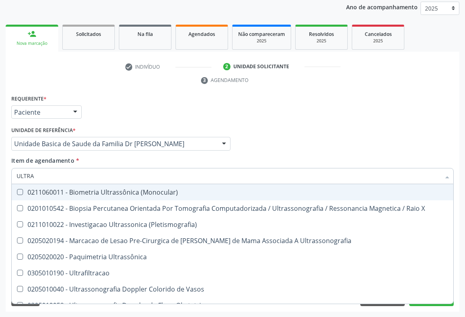
type input "ULTRAS"
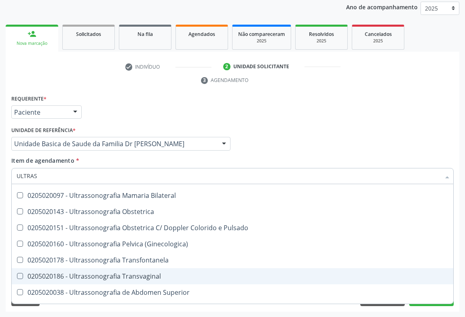
scroll to position [147, 0]
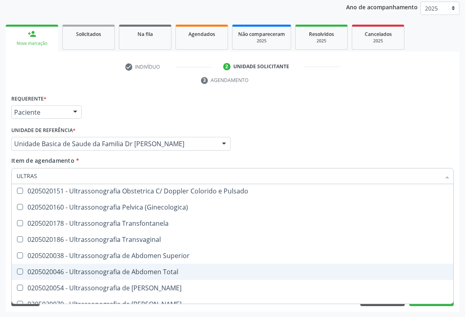
click at [147, 272] on div "0205020046 - Ultrassonografia de Abdomen Total" at bounding box center [233, 272] width 432 height 6
checkbox Total "true"
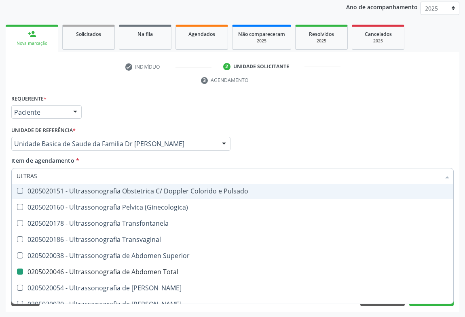
click at [377, 109] on div "Requerente * Paciente Médico(a) Enfermeiro(a) Paciente Nenhum resultado encontr…" at bounding box center [232, 109] width 446 height 32
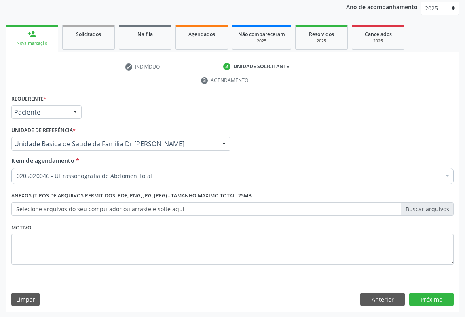
scroll to position [0, 0]
click at [426, 297] on button "Próximo" at bounding box center [431, 300] width 44 height 14
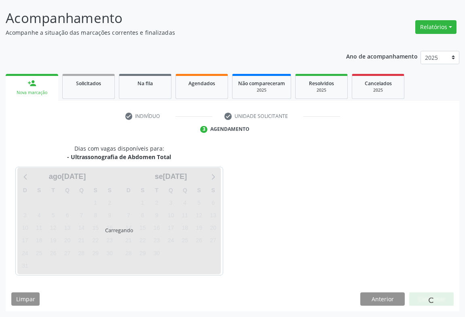
scroll to position [46, 0]
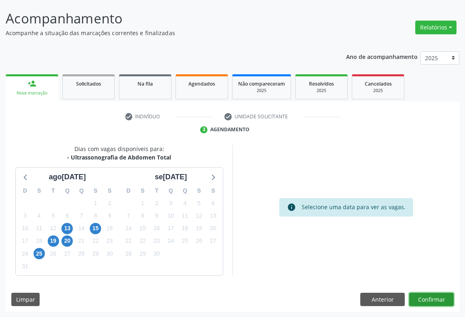
click at [414, 297] on button "Confirmar" at bounding box center [431, 300] width 44 height 14
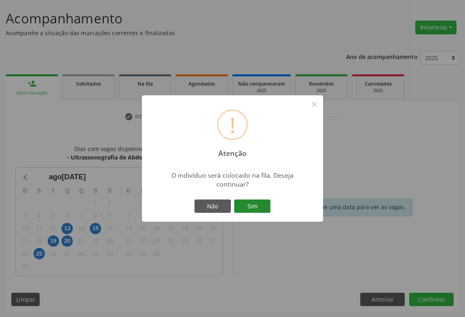
click at [259, 209] on button "Sim" at bounding box center [252, 207] width 36 height 14
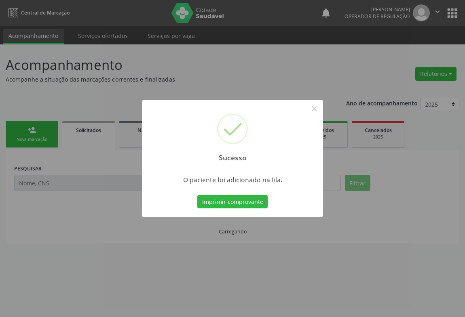
scroll to position [0, 0]
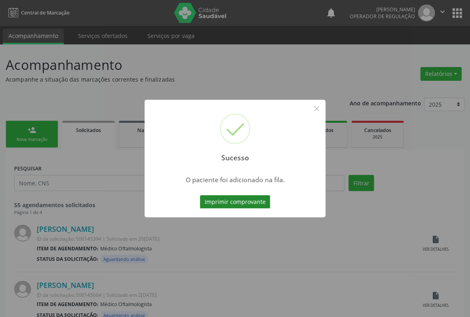
click at [230, 207] on button "Imprimir comprovante" at bounding box center [235, 202] width 70 height 14
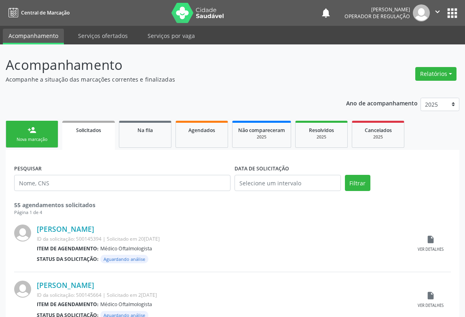
drag, startPoint x: 438, startPoint y: 10, endPoint x: 432, endPoint y: 30, distance: 21.1
click at [437, 10] on icon "" at bounding box center [437, 11] width 9 height 9
